Goal: Task Accomplishment & Management: Use online tool/utility

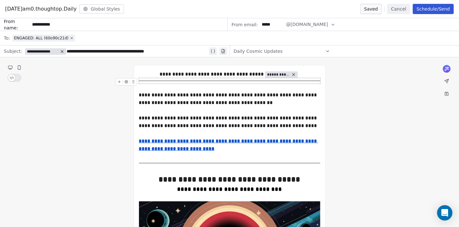
click at [396, 8] on button "Cancel" at bounding box center [398, 9] width 23 height 10
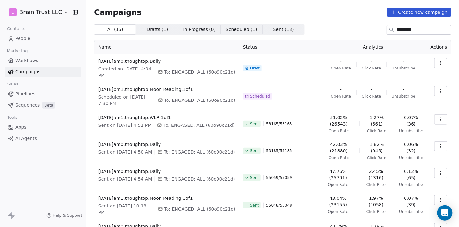
click at [442, 63] on icon "button" at bounding box center [440, 63] width 5 height 5
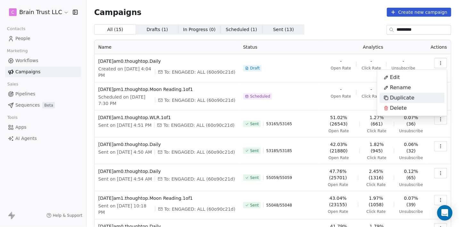
click at [400, 100] on span "Duplicate" at bounding box center [402, 98] width 24 height 8
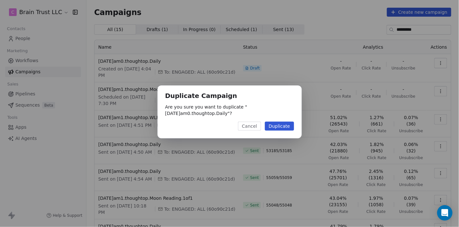
click at [278, 129] on button "Duplicate" at bounding box center [279, 126] width 29 height 9
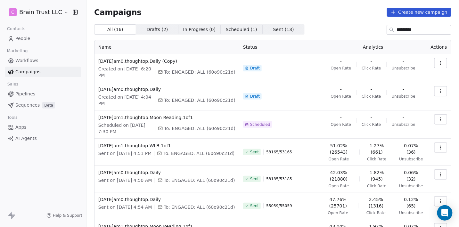
click at [444, 60] on button "button" at bounding box center [441, 63] width 13 height 10
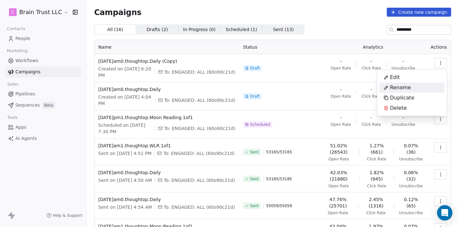
click at [398, 89] on span "Rename" at bounding box center [400, 88] width 21 height 8
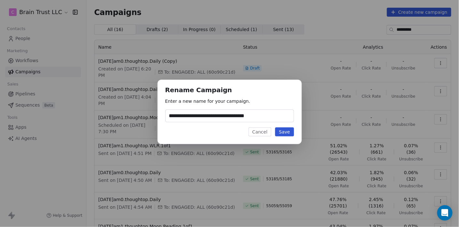
type input "**********"
click at [288, 132] on button "Save" at bounding box center [284, 132] width 19 height 9
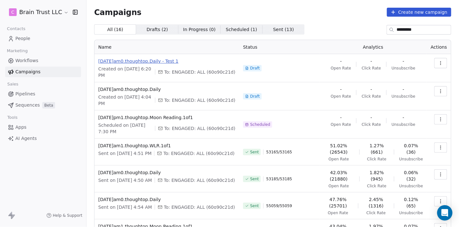
click at [165, 61] on span "2025.09.07.am0.thoughtop.Daily - Test 1" at bounding box center [166, 61] width 137 height 6
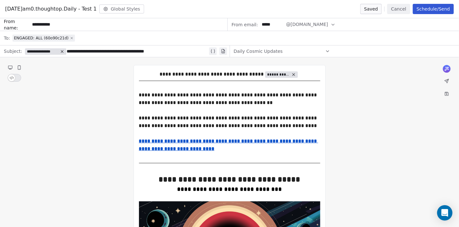
click at [70, 39] on icon at bounding box center [72, 38] width 4 height 4
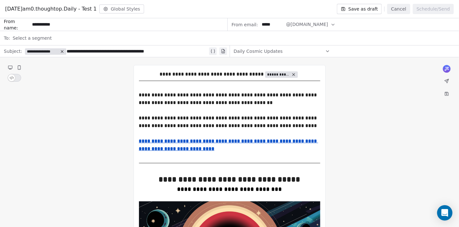
click at [45, 37] on span "Select a segment" at bounding box center [31, 38] width 39 height 6
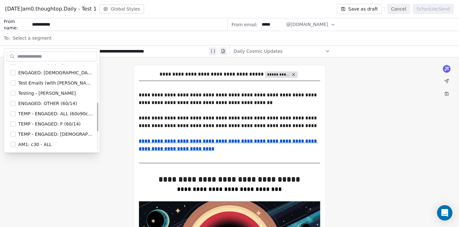
scroll to position [119, 0]
click at [45, 92] on span "Testing - Angie" at bounding box center [46, 94] width 57 height 6
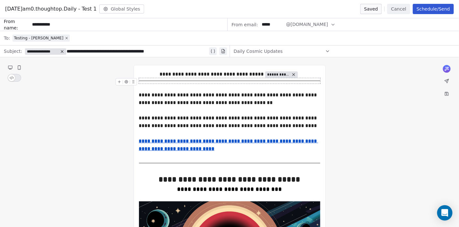
click at [437, 7] on button "Schedule/Send" at bounding box center [433, 9] width 41 height 10
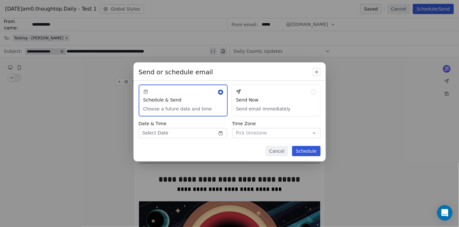
click at [273, 110] on button "Send Now Send email immediately" at bounding box center [276, 101] width 89 height 32
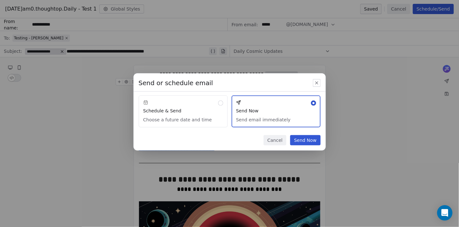
click at [302, 142] on button "Send Now" at bounding box center [305, 140] width 30 height 10
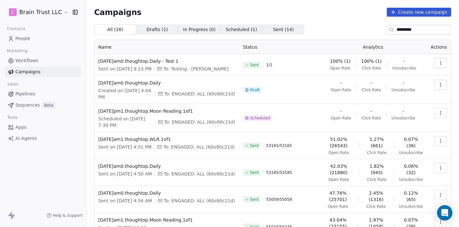
click at [442, 84] on icon "button" at bounding box center [440, 84] width 5 height 5
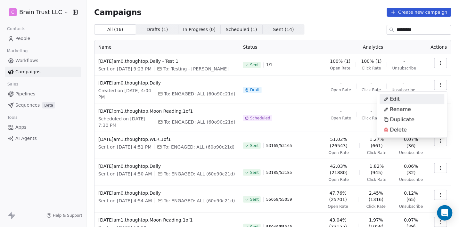
click at [154, 83] on html "C Brain Trust LLC Contacts People Marketing Workflows Campaigns Sales Pipelines…" at bounding box center [229, 113] width 459 height 227
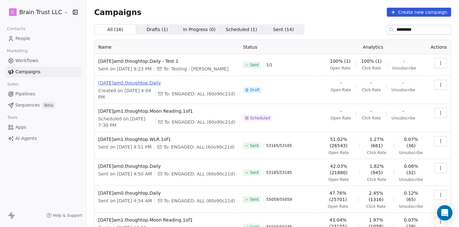
click at [157, 83] on span "2025.09.07.am0.thoughtop.Daily" at bounding box center [166, 83] width 137 height 6
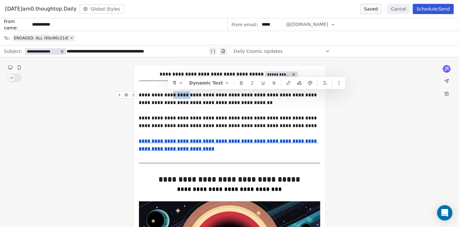
drag, startPoint x: 184, startPoint y: 94, endPoint x: 168, endPoint y: 95, distance: 16.1
click at [168, 95] on div "**********" at bounding box center [229, 98] width 181 height 15
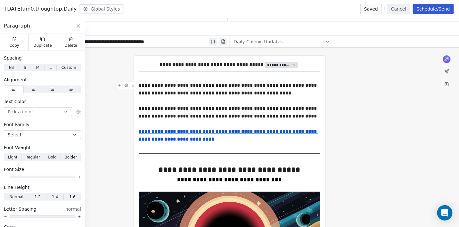
click at [162, 86] on div "**********" at bounding box center [229, 89] width 181 height 15
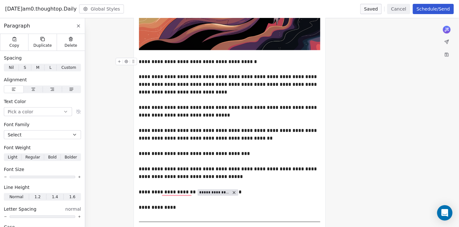
click at [173, 61] on div "**********" at bounding box center [229, 62] width 181 height 8
click at [222, 61] on div "**********" at bounding box center [229, 62] width 181 height 8
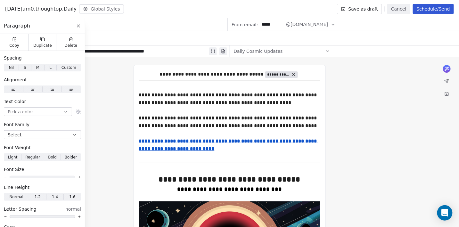
scroll to position [333, 0]
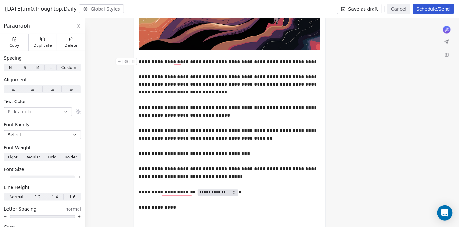
click at [369, 11] on button "Save as draft" at bounding box center [359, 9] width 45 height 10
click at [82, 25] on div at bounding box center [82, 113] width 1 height 186
